Goal: Task Accomplishment & Management: Complete application form

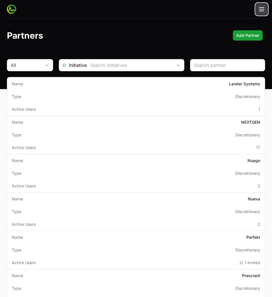
click at [266, 9] on button "Open main menu" at bounding box center [262, 9] width 12 height 12
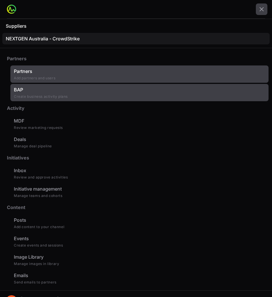
click at [84, 96] on link "BAP Create business activity plans" at bounding box center [139, 92] width 258 height 17
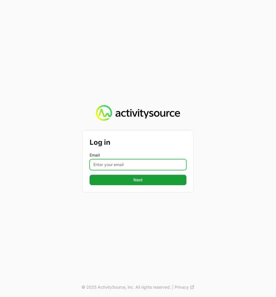
click at [136, 166] on input "Email" at bounding box center [138, 164] width 97 height 11
type input "[PERSON_NAME][EMAIL_ADDRESS][PERSON_NAME][DOMAIN_NAME]"
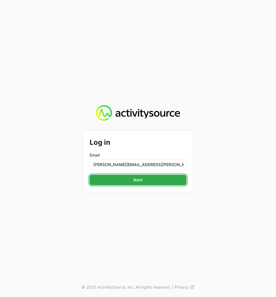
click at [133, 183] on span "Next" at bounding box center [138, 179] width 90 height 7
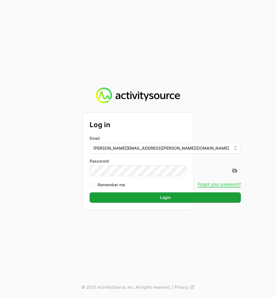
click at [90, 192] on button "Login Login" at bounding box center [165, 197] width 151 height 10
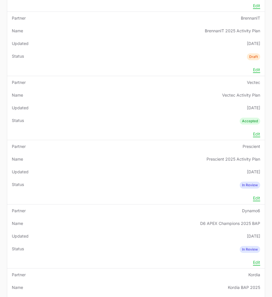
scroll to position [277, 0]
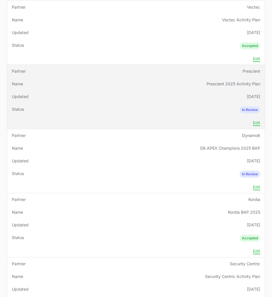
click at [102, 120] on td "Edit" at bounding box center [135, 123] width 257 height 12
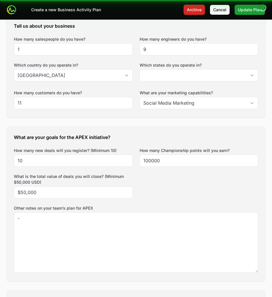
type input "[GEOGRAPHIC_DATA], [GEOGRAPHIC_DATA], [GEOGRAPHIC_DATA], [GEOGRAPHIC_DATA], [GE…"
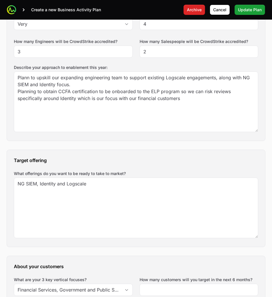
scroll to position [548, 0]
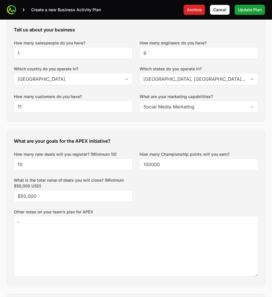
scroll to position [244, 0]
